Goal: Information Seeking & Learning: Learn about a topic

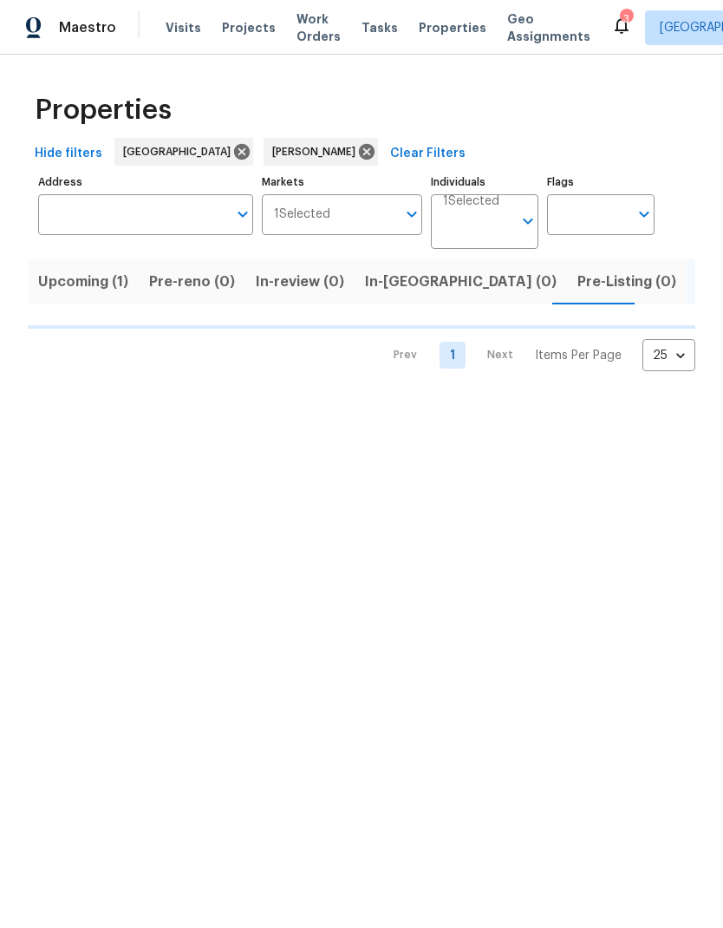
scroll to position [0, 25]
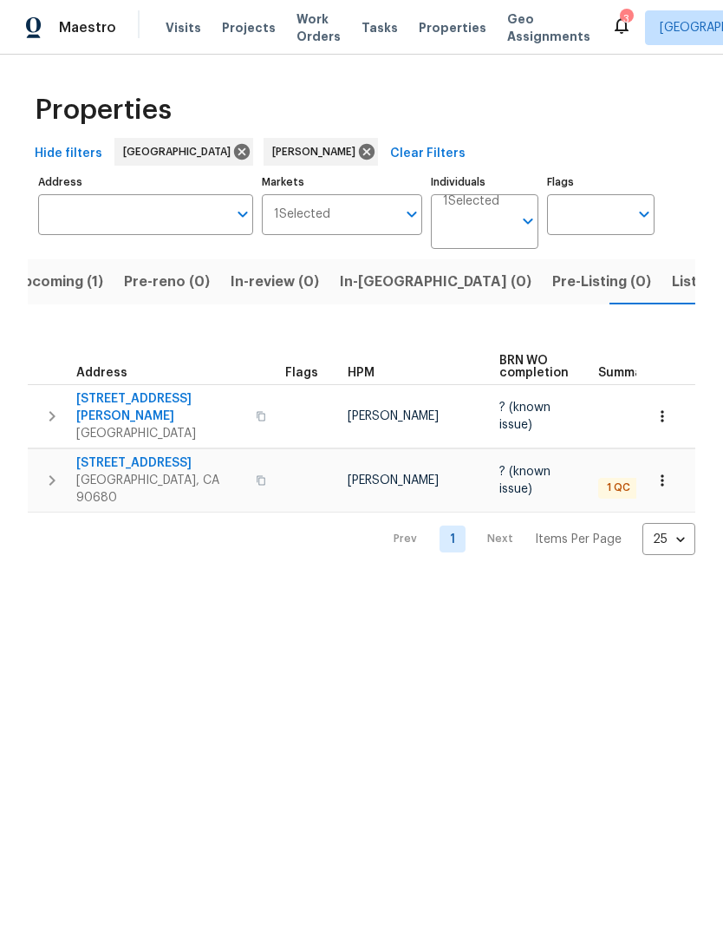
click at [121, 457] on span "[STREET_ADDRESS]" at bounding box center [160, 462] width 169 height 17
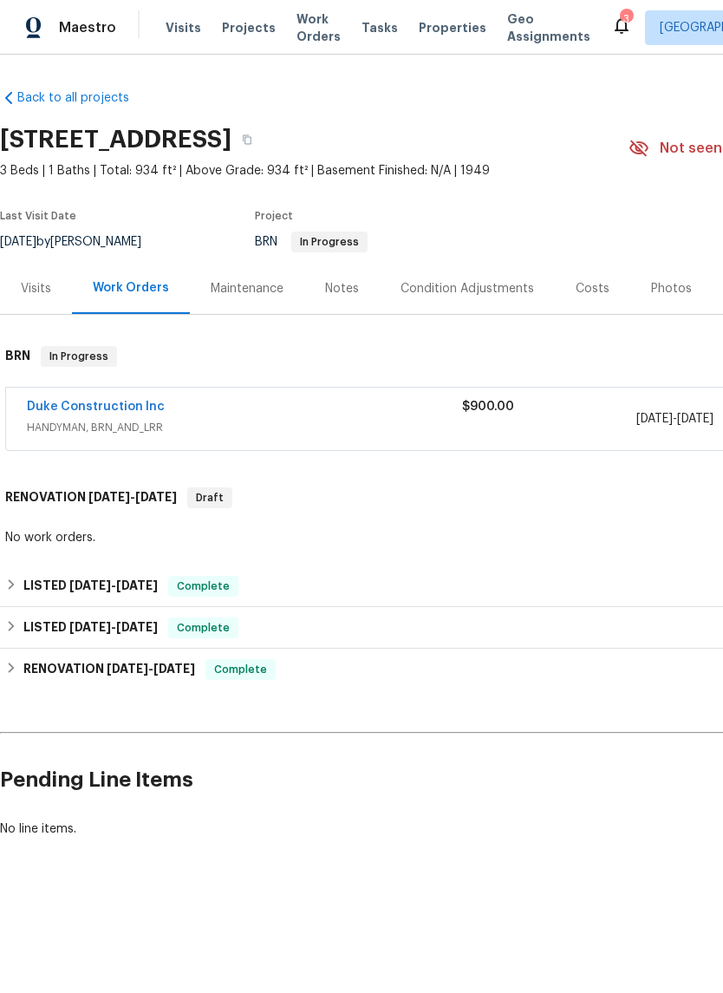
click at [61, 402] on link "Duke Construction Inc" at bounding box center [96, 407] width 138 height 12
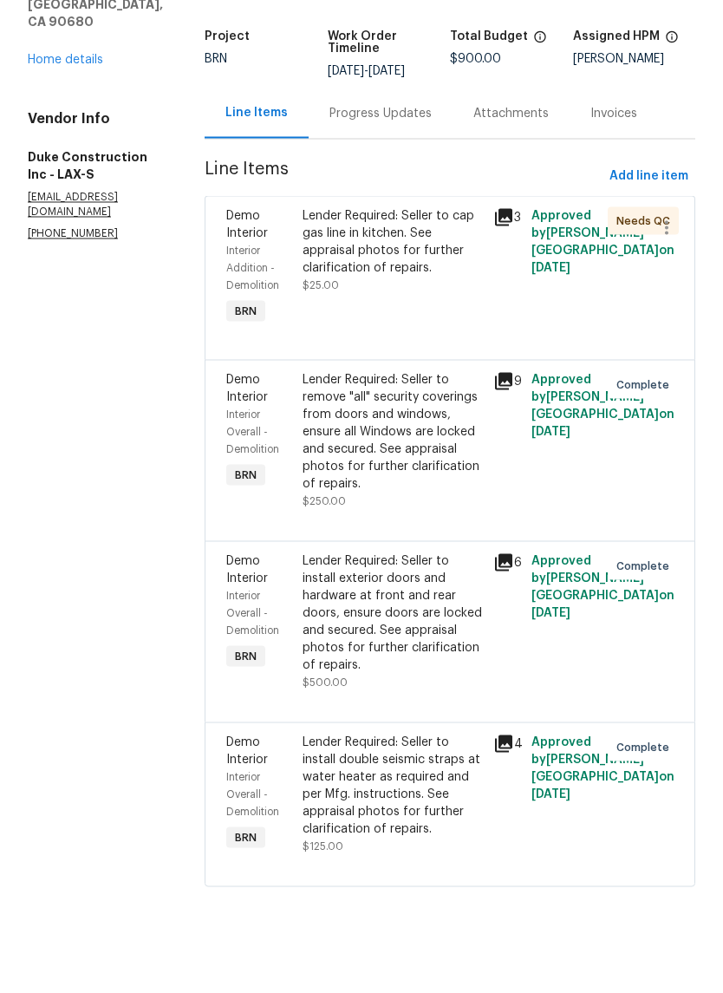
scroll to position [36, 0]
click at [513, 438] on icon at bounding box center [503, 446] width 17 height 17
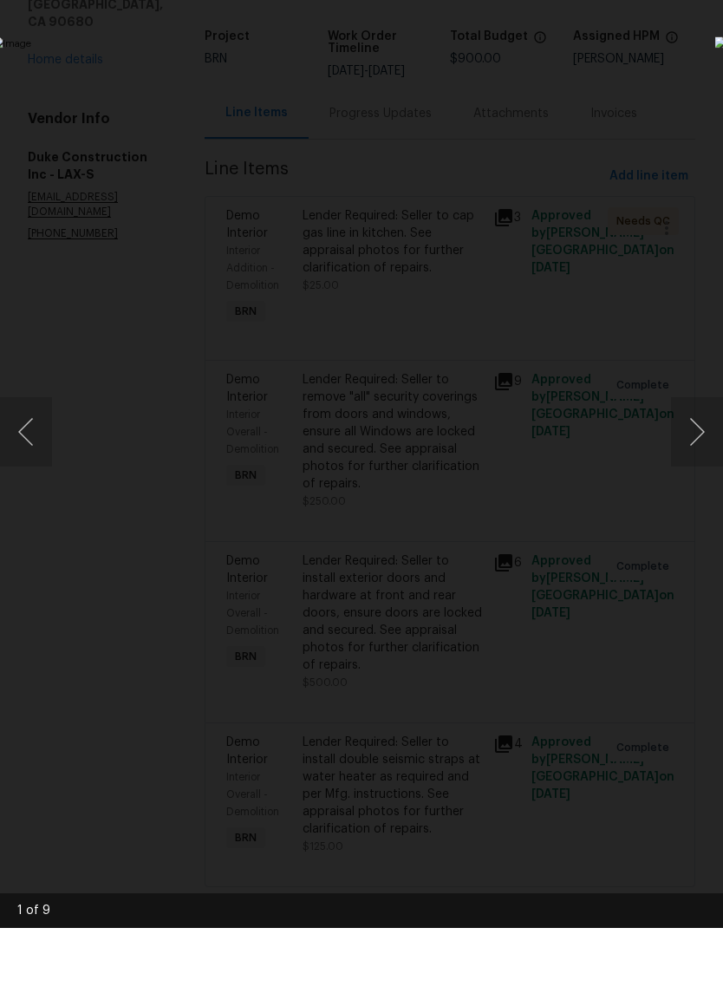
click at [702, 462] on button "Next image" at bounding box center [697, 496] width 52 height 69
click at [700, 462] on button "Next image" at bounding box center [697, 496] width 52 height 69
click at [707, 462] on button "Next image" at bounding box center [697, 496] width 52 height 69
click at [702, 462] on button "Next image" at bounding box center [697, 496] width 52 height 69
click at [29, 462] on button "Previous image" at bounding box center [26, 496] width 52 height 69
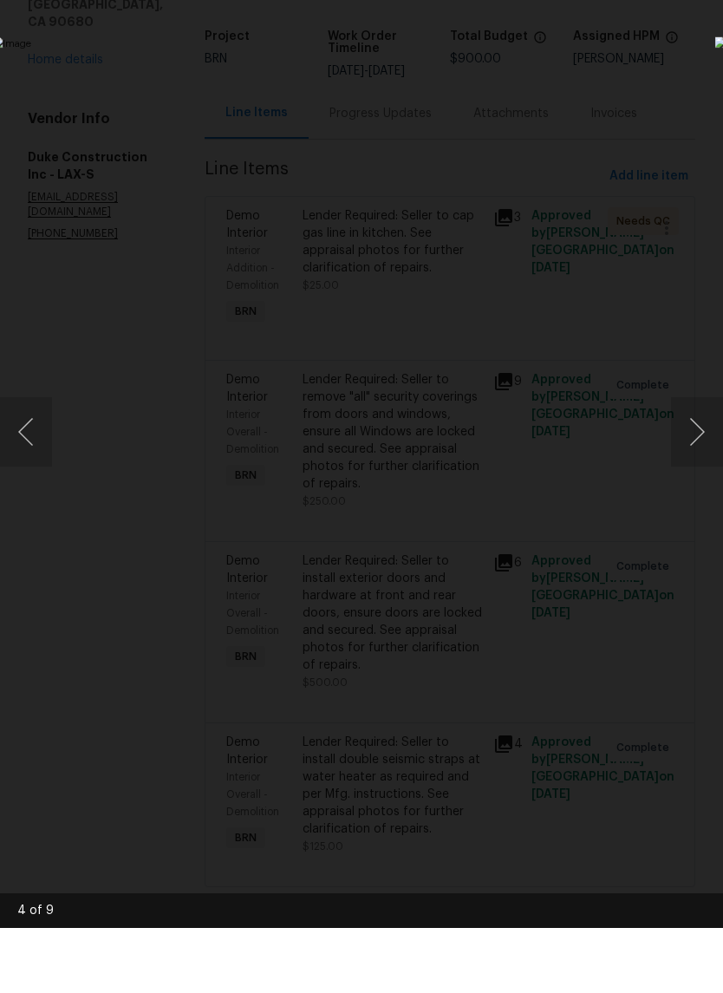
click at [558, 488] on img "Lightbox" at bounding box center [279, 495] width 575 height 789
click at [18, 462] on button "Previous image" at bounding box center [26, 496] width 52 height 69
click at [517, 247] on img "Lightbox" at bounding box center [279, 497] width 578 height 793
click at [20, 462] on button "Previous image" at bounding box center [26, 496] width 52 height 69
click at [23, 462] on button "Previous image" at bounding box center [26, 496] width 52 height 69
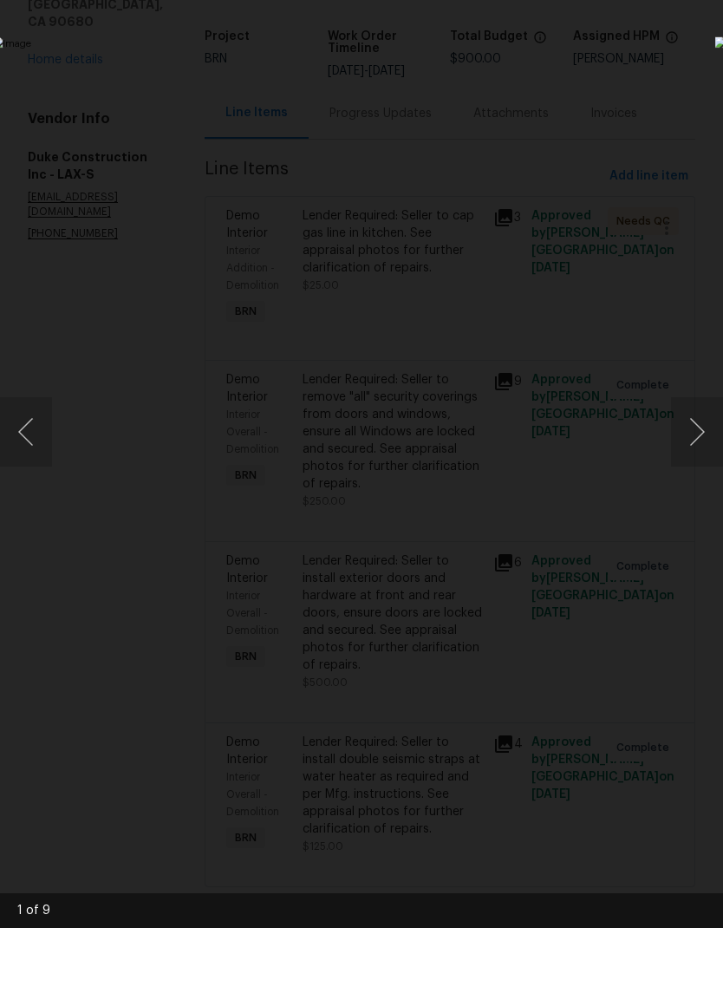
click at [22, 462] on button "Previous image" at bounding box center [26, 496] width 52 height 69
click at [29, 462] on button "Previous image" at bounding box center [26, 496] width 52 height 69
click at [20, 462] on button "Previous image" at bounding box center [26, 496] width 52 height 69
click at [24, 462] on button "Previous image" at bounding box center [26, 496] width 52 height 69
click at [23, 462] on button "Previous image" at bounding box center [26, 496] width 52 height 69
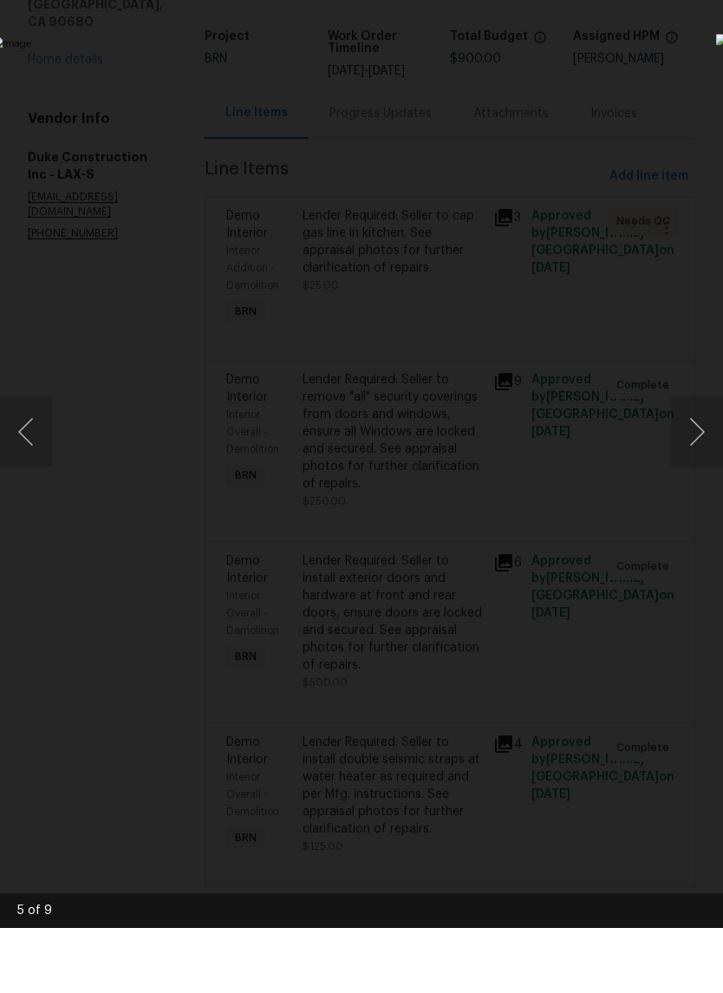
click at [19, 462] on button "Previous image" at bounding box center [26, 496] width 52 height 69
click at [25, 462] on button "Previous image" at bounding box center [26, 496] width 52 height 69
click at [23, 462] on button "Previous image" at bounding box center [26, 496] width 52 height 69
click at [537, 431] on img "Lightbox" at bounding box center [279, 495] width 575 height 789
click at [20, 462] on button "Previous image" at bounding box center [26, 496] width 52 height 69
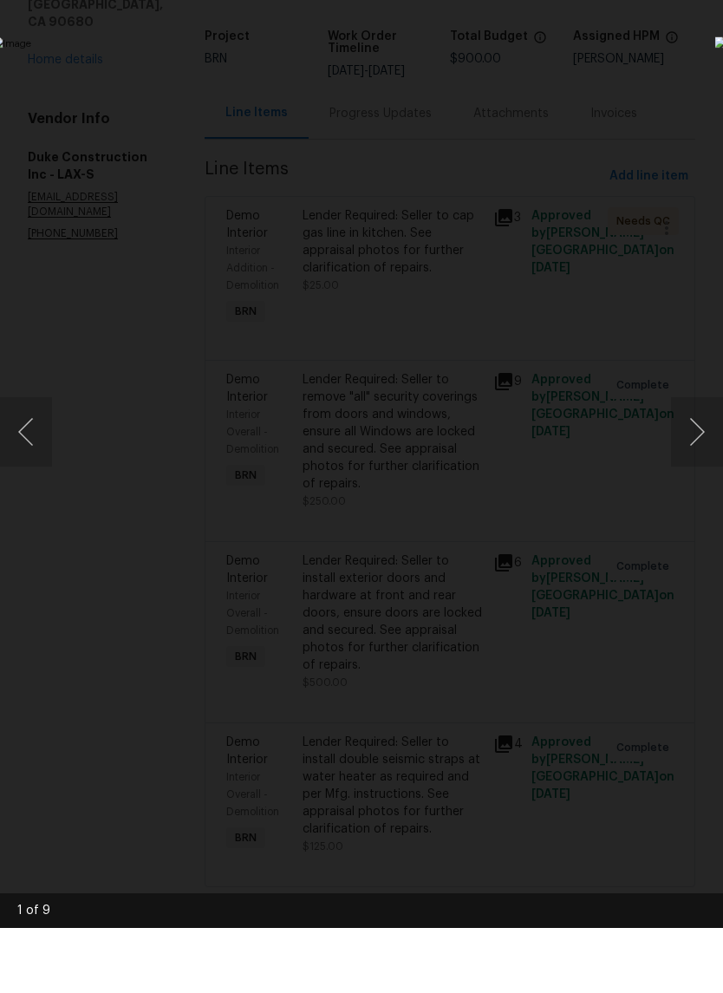
click at [21, 462] on button "Previous image" at bounding box center [26, 496] width 52 height 69
click at [28, 462] on button "Previous image" at bounding box center [26, 496] width 52 height 69
click at [30, 41] on div "Lightbox" at bounding box center [361, 496] width 723 height 993
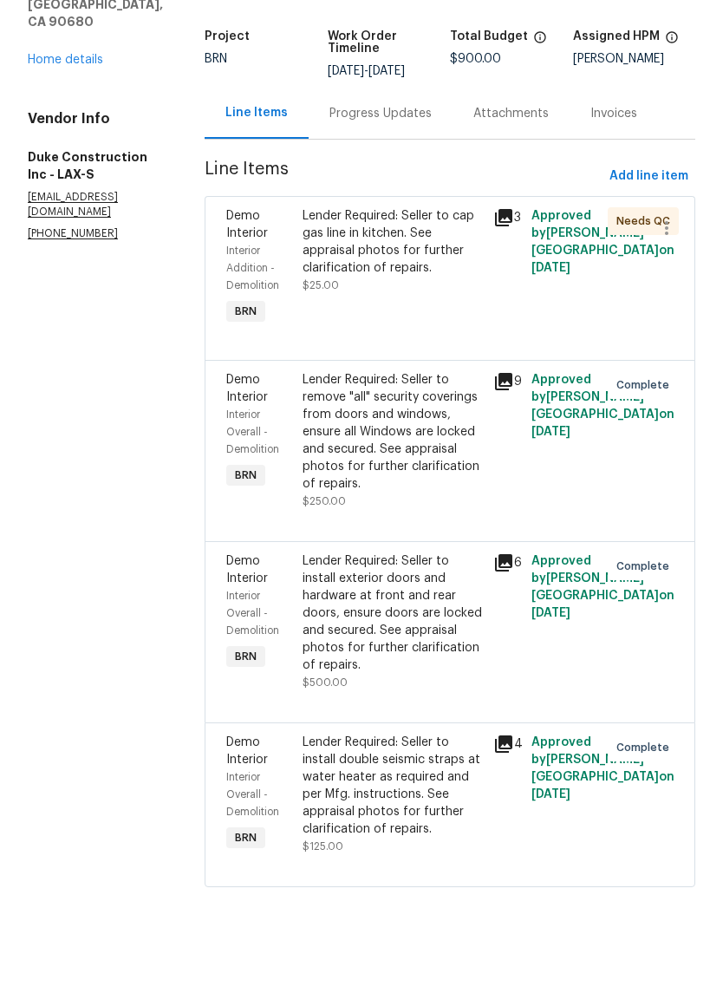
scroll to position [42, 0]
click at [425, 170] on div "Progress Updates" at bounding box center [381, 178] width 102 height 17
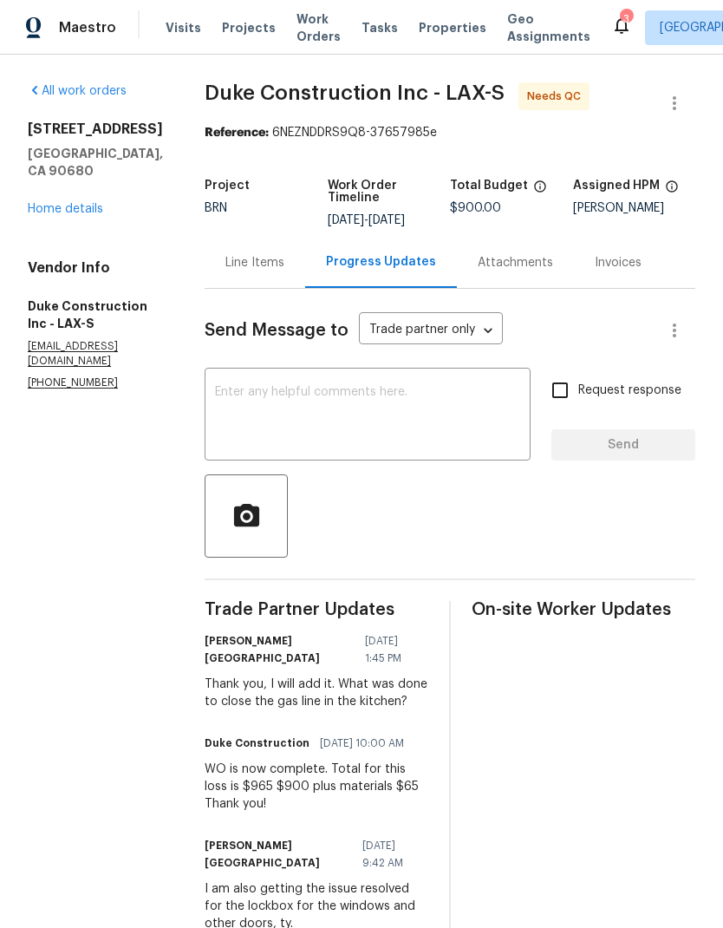
click at [82, 203] on link "Home details" at bounding box center [65, 209] width 75 height 12
